Goal: Task Accomplishment & Management: Complete application form

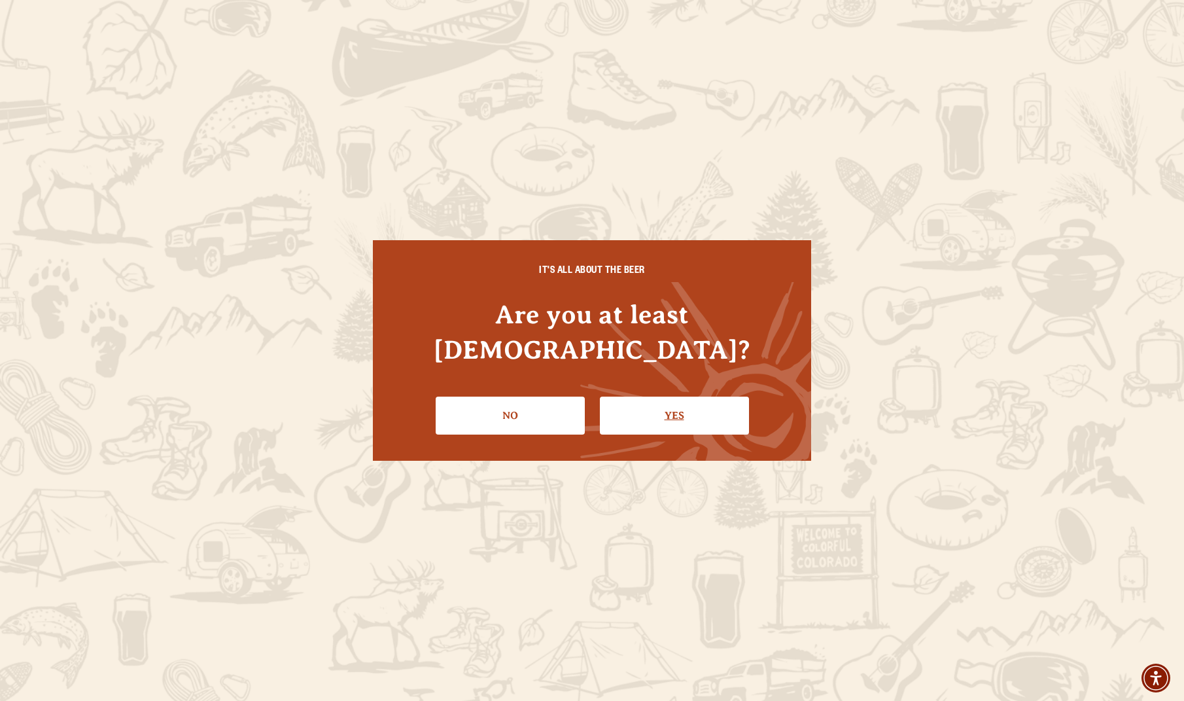
click at [676, 396] on link "Yes" at bounding box center [674, 415] width 149 height 38
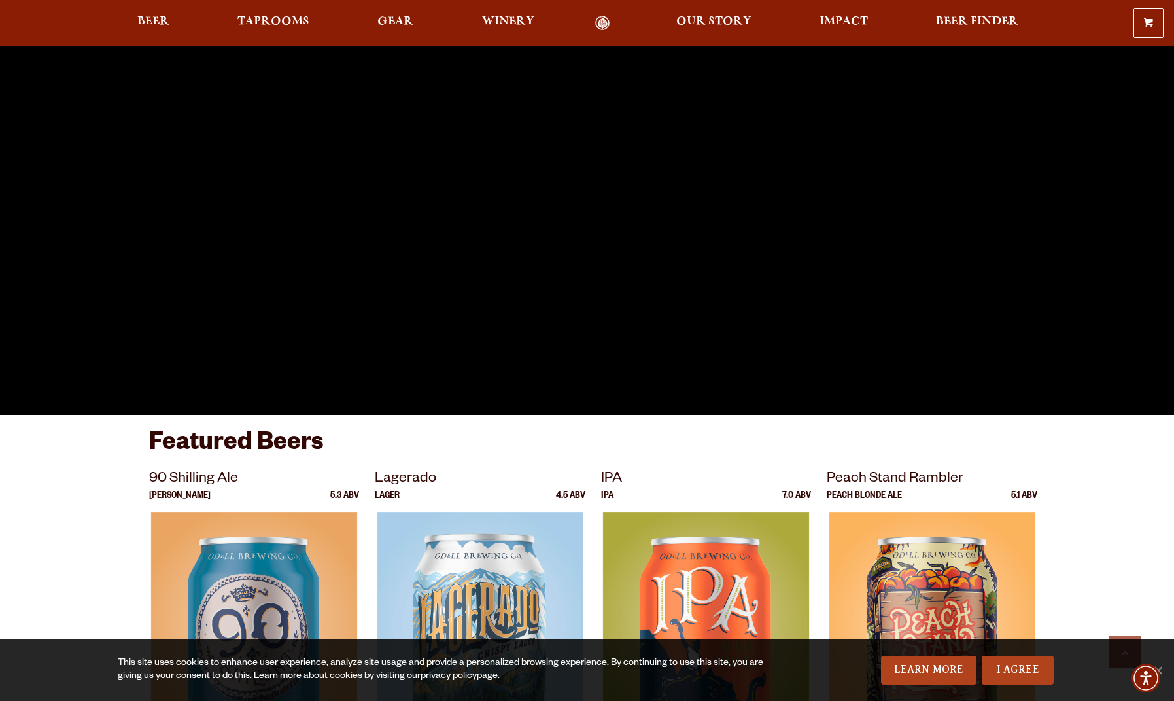
scroll to position [369, 0]
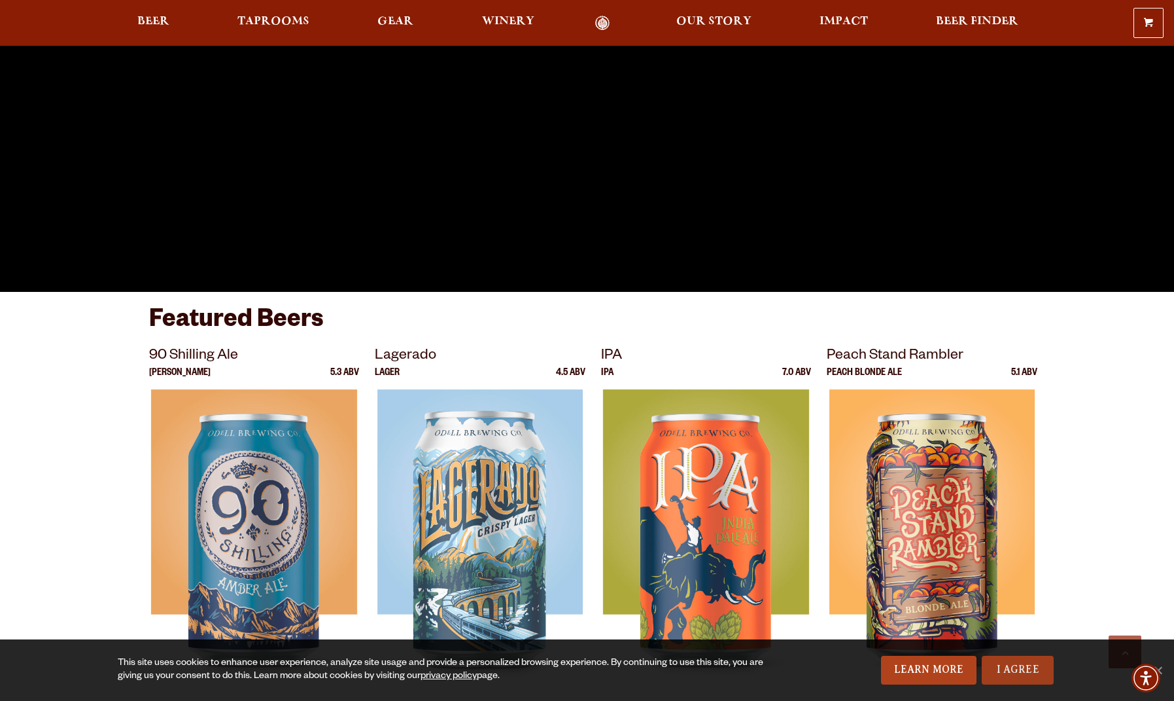
click at [1029, 671] on link "I Agree" at bounding box center [1018, 670] width 72 height 29
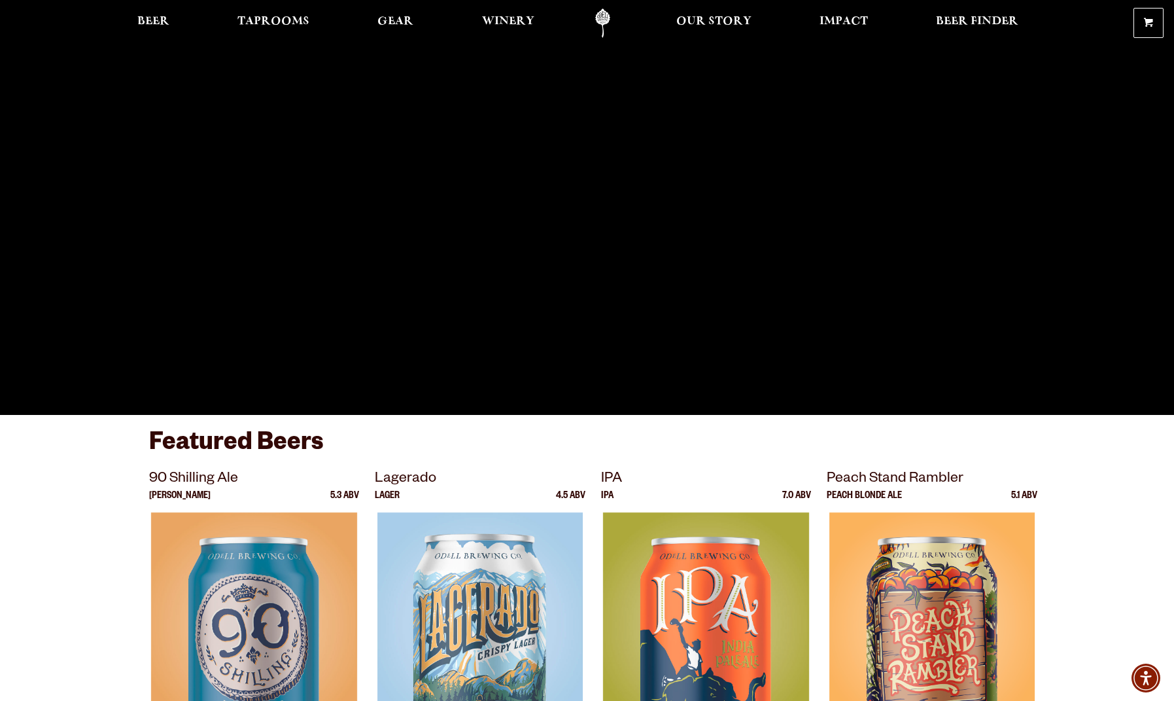
scroll to position [0, 0]
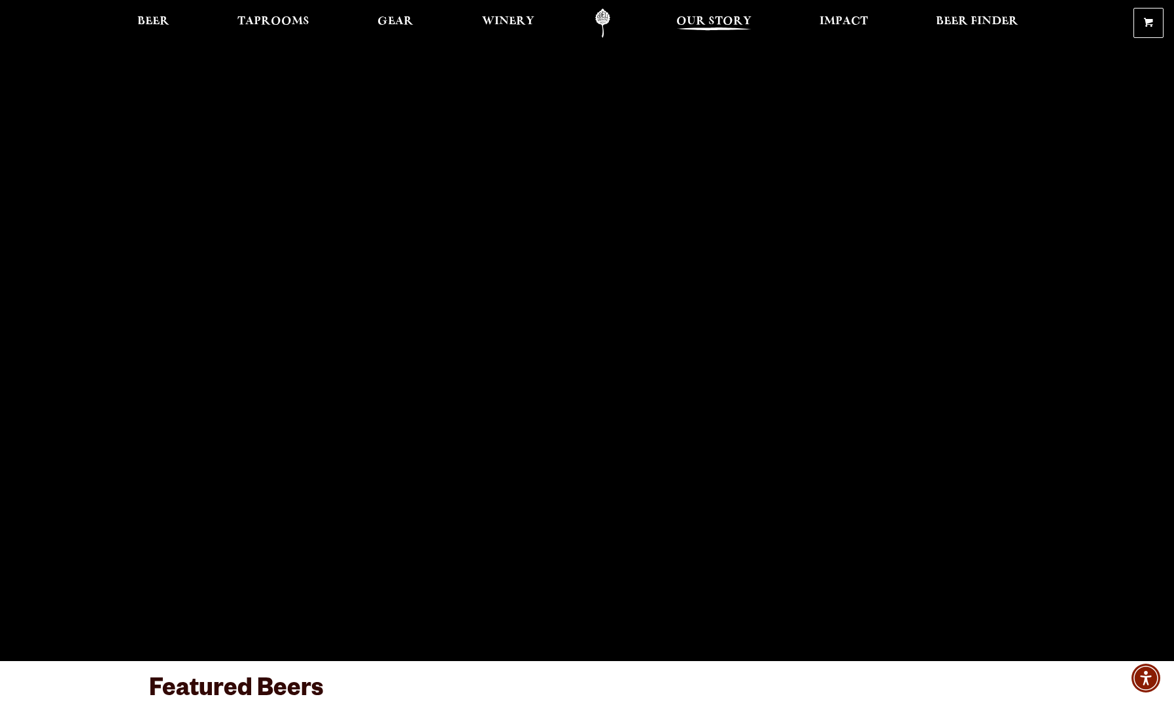
click at [718, 19] on span "Our Story" at bounding box center [713, 21] width 75 height 10
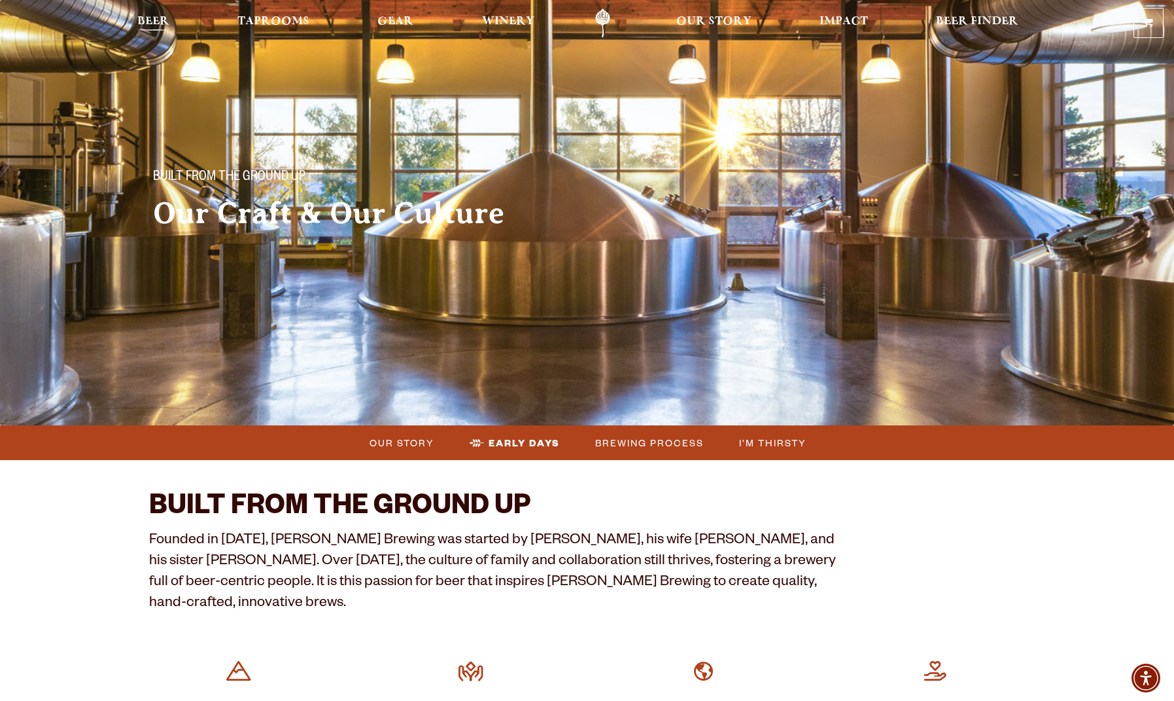
click at [160, 16] on span "Beer" at bounding box center [153, 21] width 32 height 10
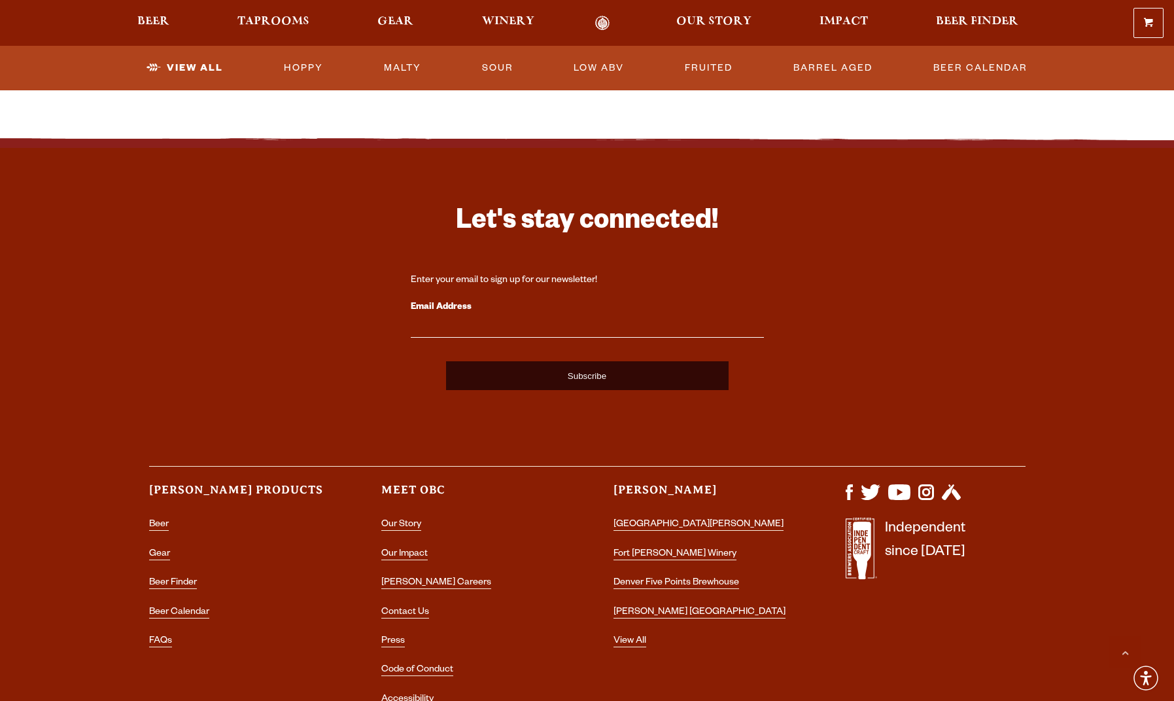
scroll to position [3115, 0]
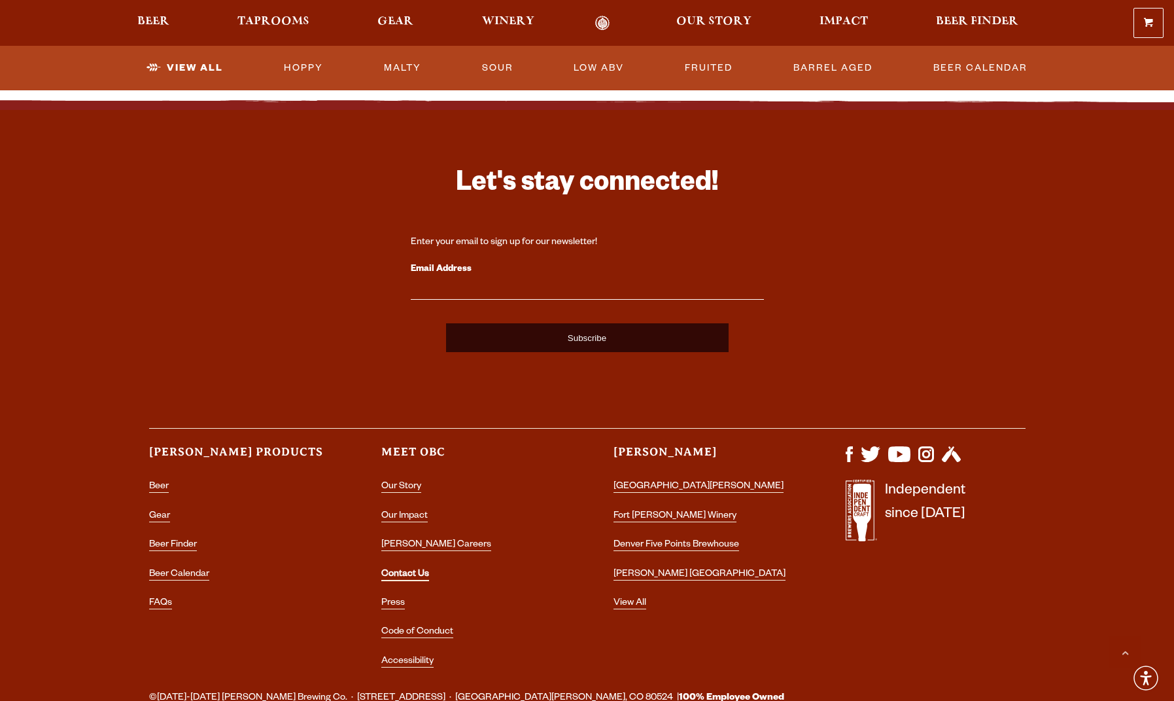
click at [418, 574] on link "Contact Us" at bounding box center [405, 575] width 48 height 12
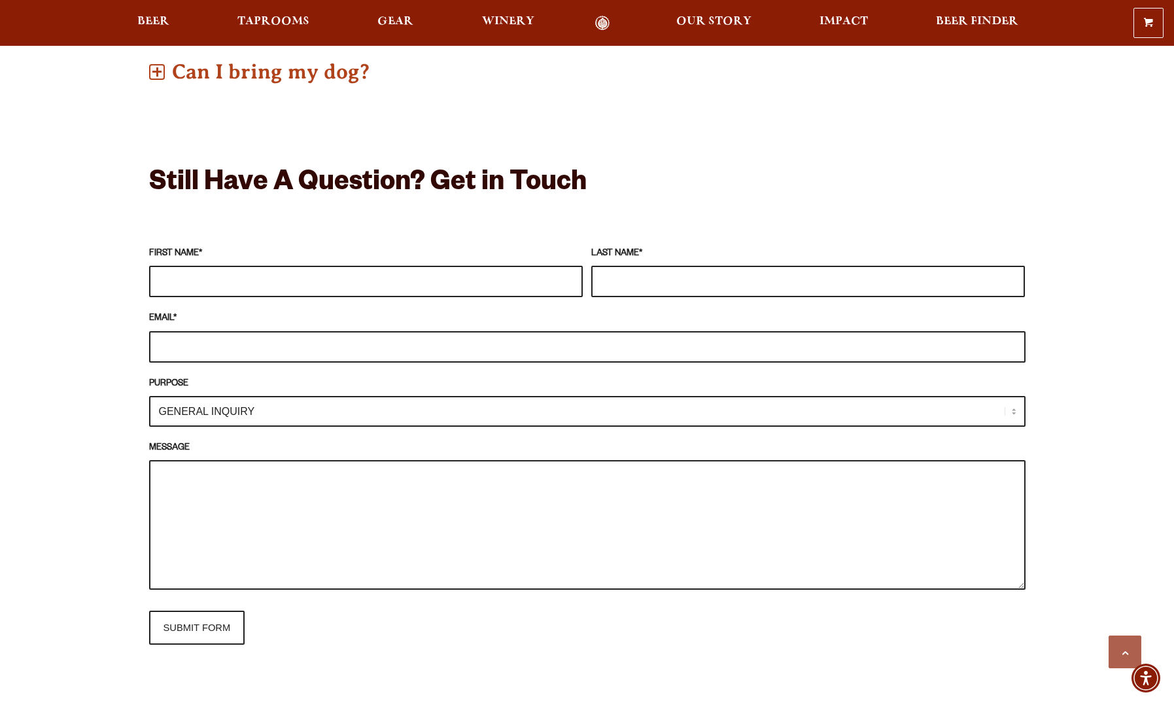
scroll to position [1045, 0]
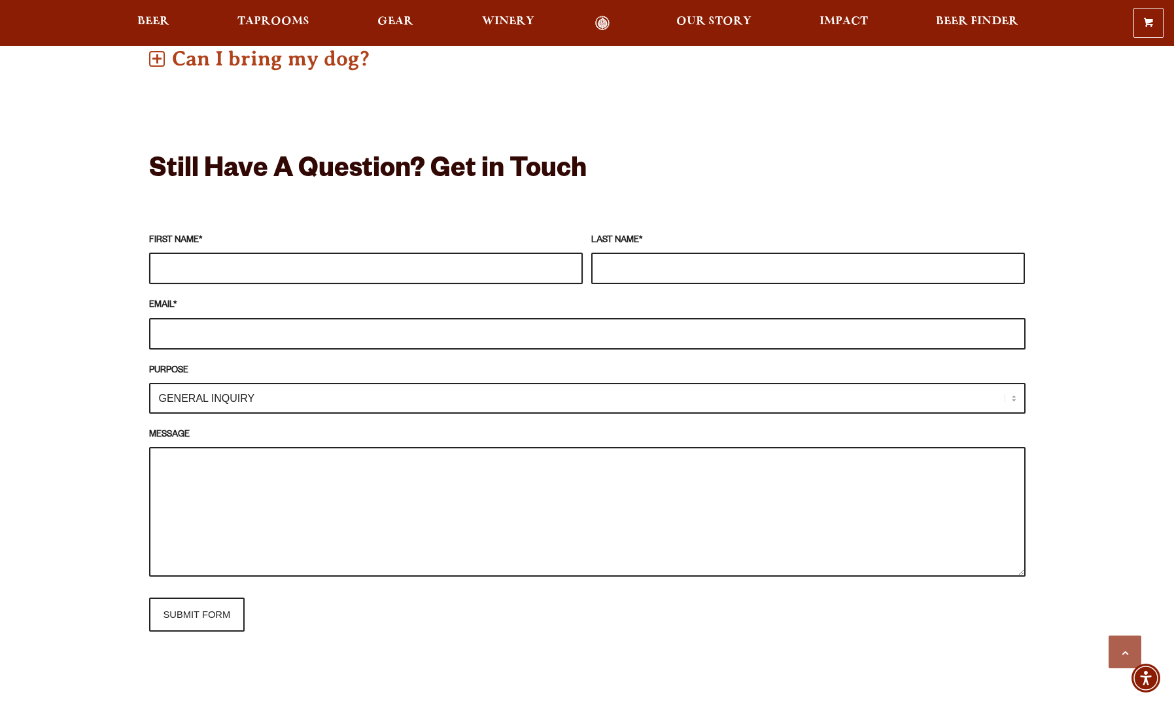
click at [459, 267] on input "FIRST NAME *" at bounding box center [366, 268] width 434 height 31
type input "[PERSON_NAME]"
click at [177, 345] on input "EMAIL *" at bounding box center [587, 333] width 877 height 31
type input "[PERSON_NAME][EMAIL_ADDRESS][PERSON_NAME][DOMAIN_NAME]"
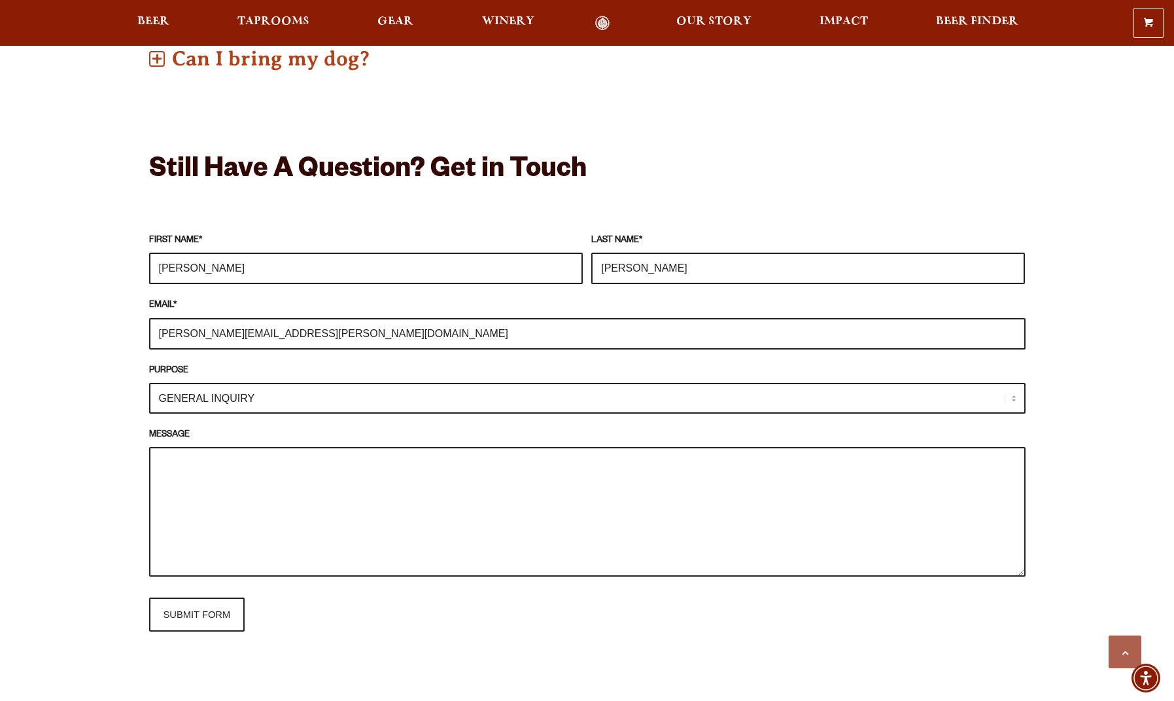
click at [389, 392] on select "GENERAL INQUIRY TAPROOM / BREWERY WINERY BOOK A TOUR MEDIA INQUIRY GEAR SHOP OD…" at bounding box center [587, 398] width 877 height 31
select select "BOOK A TOUR"
click at [149, 383] on select "GENERAL INQUIRY TAPROOM / BREWERY WINERY BOOK A TOUR MEDIA INQUIRY GEAR SHOP OD…" at bounding box center [587, 398] width 877 height 31
click at [477, 482] on textarea "MESSAGE" at bounding box center [587, 512] width 877 height 130
paste textarea "Hi! We have 11 Master of Tourism Management students + 1 faculty from Colorado …"
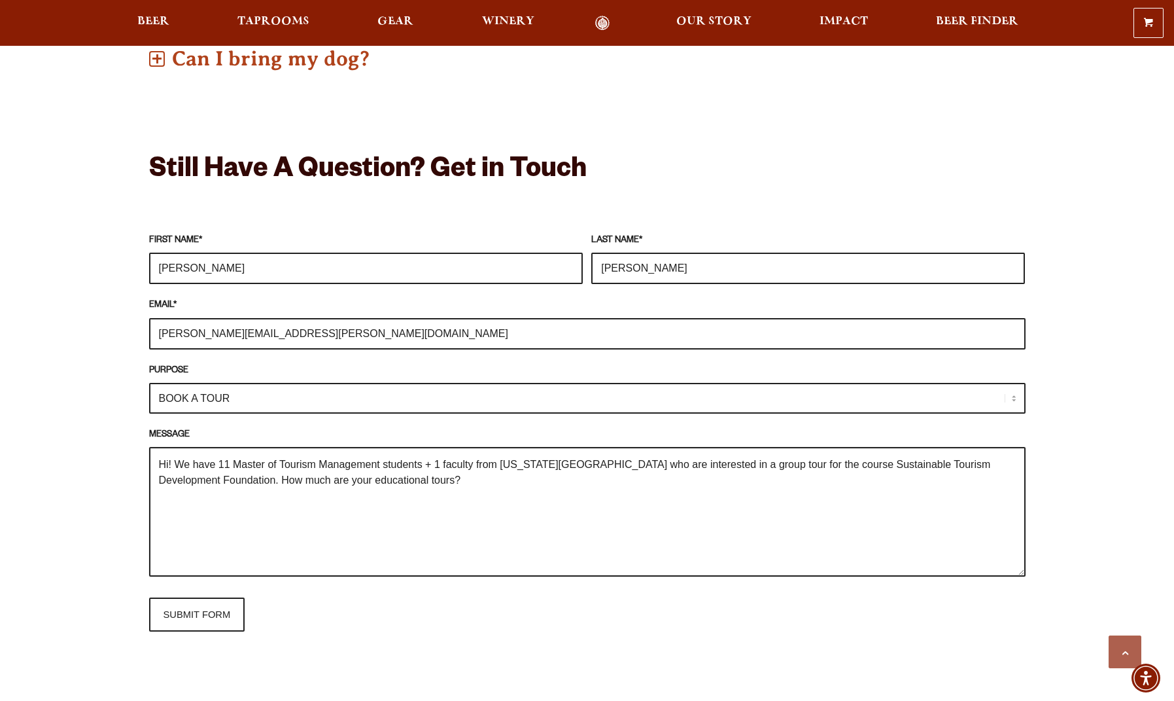
drag, startPoint x: 466, startPoint y: 486, endPoint x: 220, endPoint y: 487, distance: 245.3
click at [220, 487] on textarea "Hi! We have 11 Master of Tourism Management students + 1 faculty from Colorado …" at bounding box center [587, 512] width 877 height 130
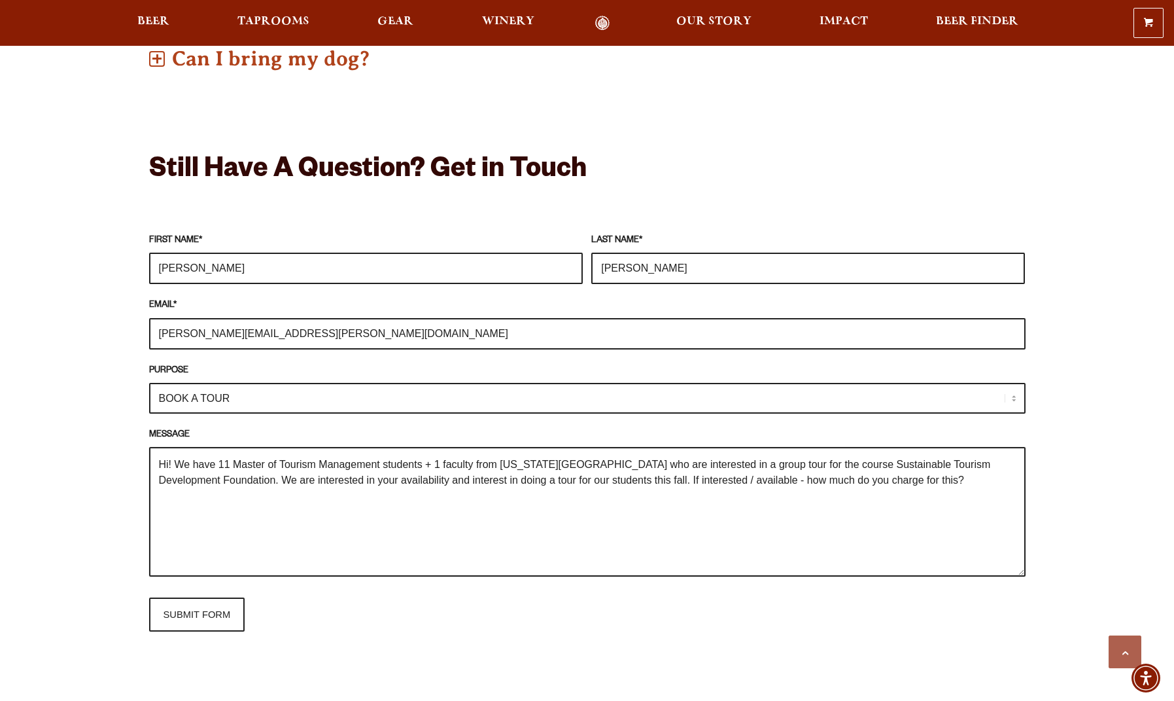
drag, startPoint x: 890, startPoint y: 535, endPoint x: 884, endPoint y: 530, distance: 8.4
click at [891, 535] on textarea "Hi! We have 11 Master of Tourism Management students + 1 faculty from Colorado …" at bounding box center [587, 512] width 877 height 130
type textarea "Hi! We have 11 Master of Tourism Management students + 1 faculty from Colorado …"
click at [194, 613] on input "SUBMIT FORM" at bounding box center [197, 614] width 96 height 34
type input "Sending"
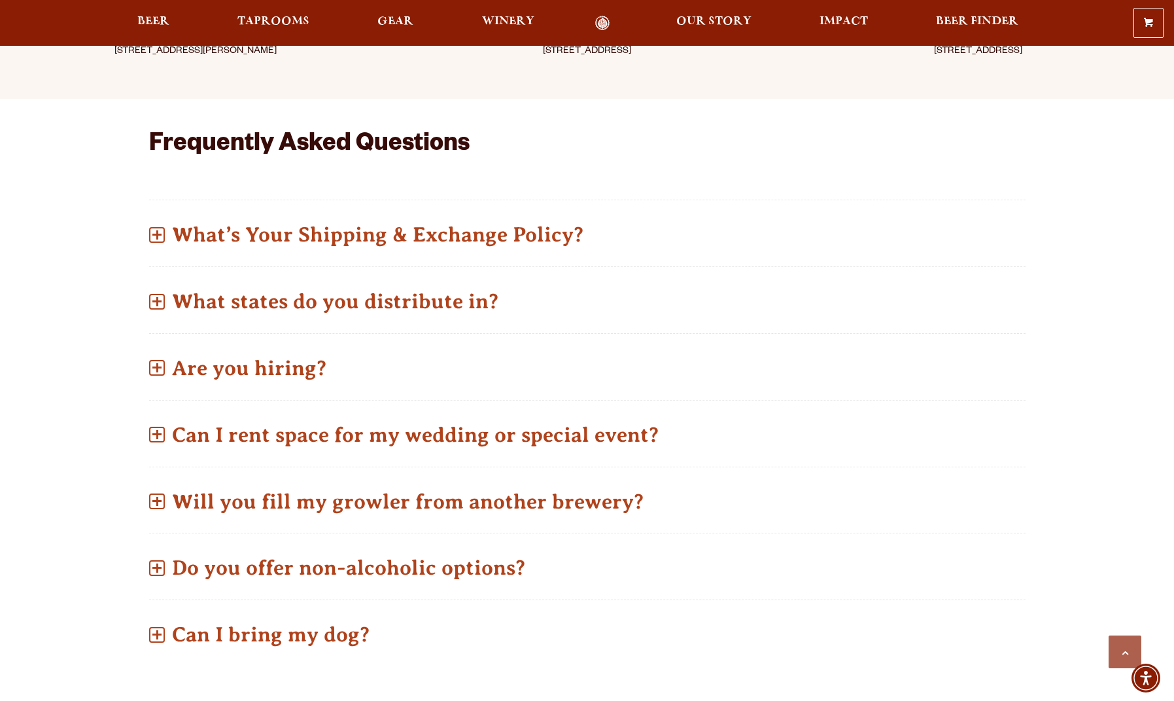
scroll to position [0, 0]
